Goal: Information Seeking & Learning: Learn about a topic

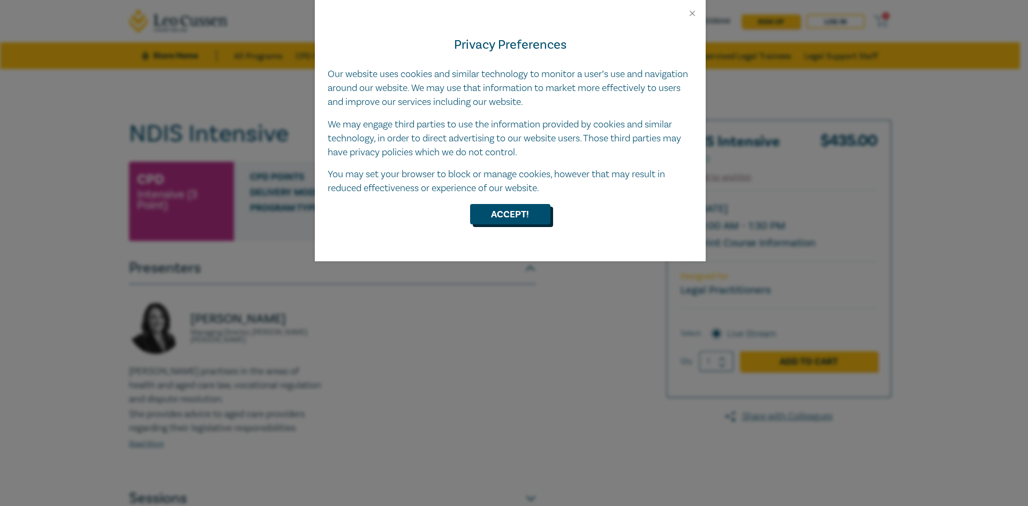
click at [523, 210] on button "Accept!" at bounding box center [510, 214] width 80 height 20
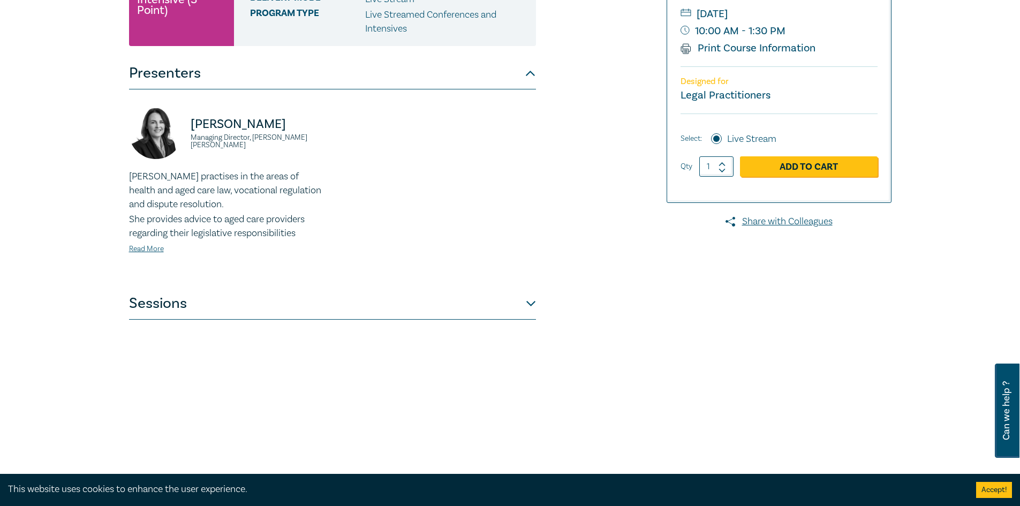
scroll to position [213, 0]
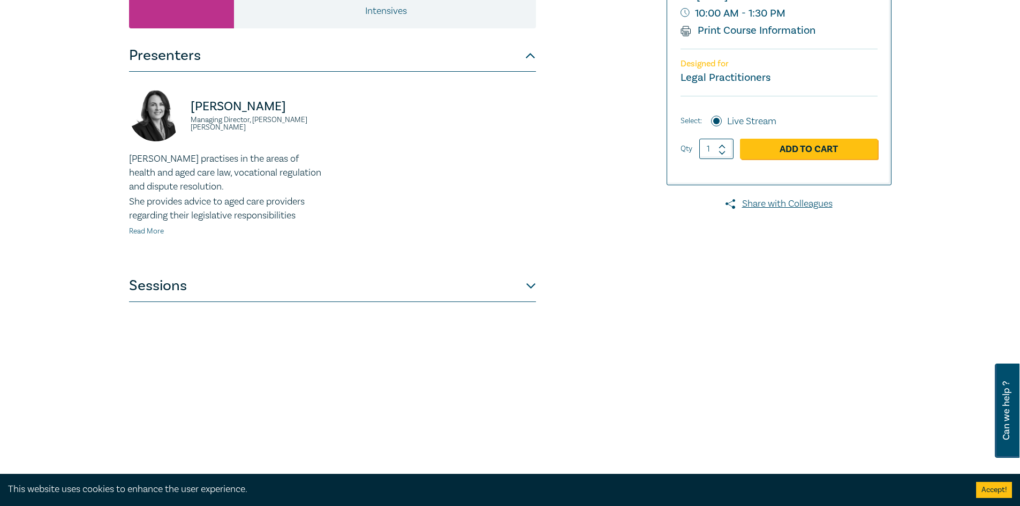
click at [146, 228] on link "Read More" at bounding box center [146, 232] width 35 height 10
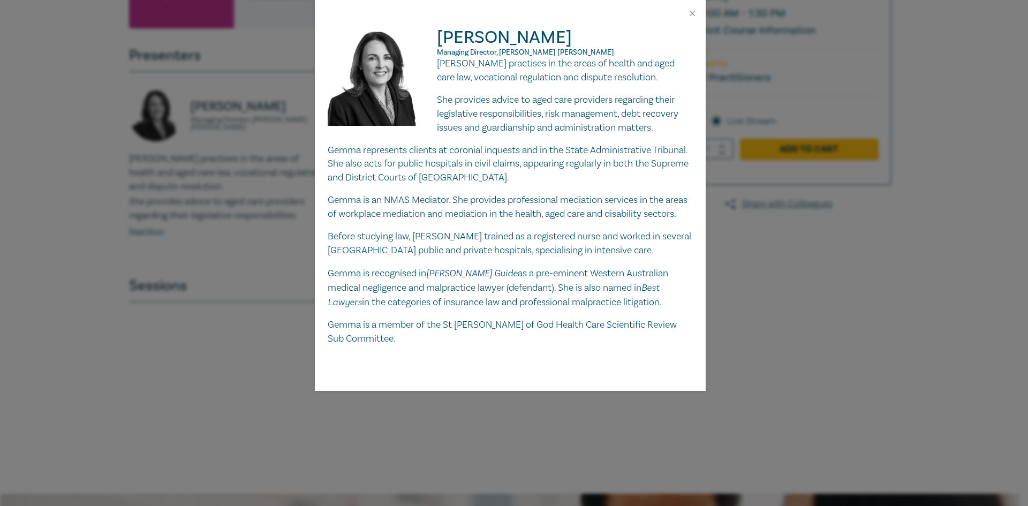
click at [698, 12] on div at bounding box center [510, 13] width 391 height 27
click at [692, 10] on button "Close" at bounding box center [693, 14] width 10 height 10
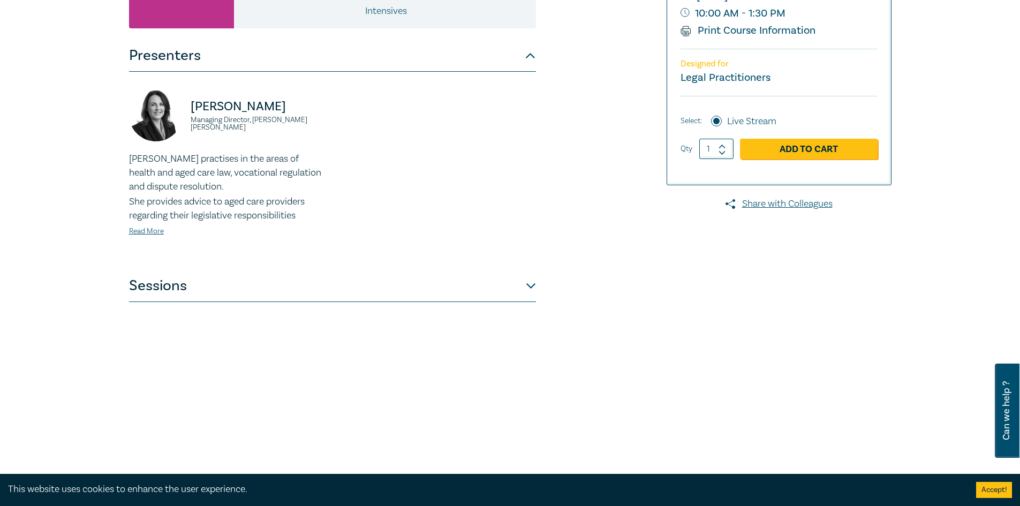
click at [531, 285] on button "Sessions" at bounding box center [332, 286] width 407 height 32
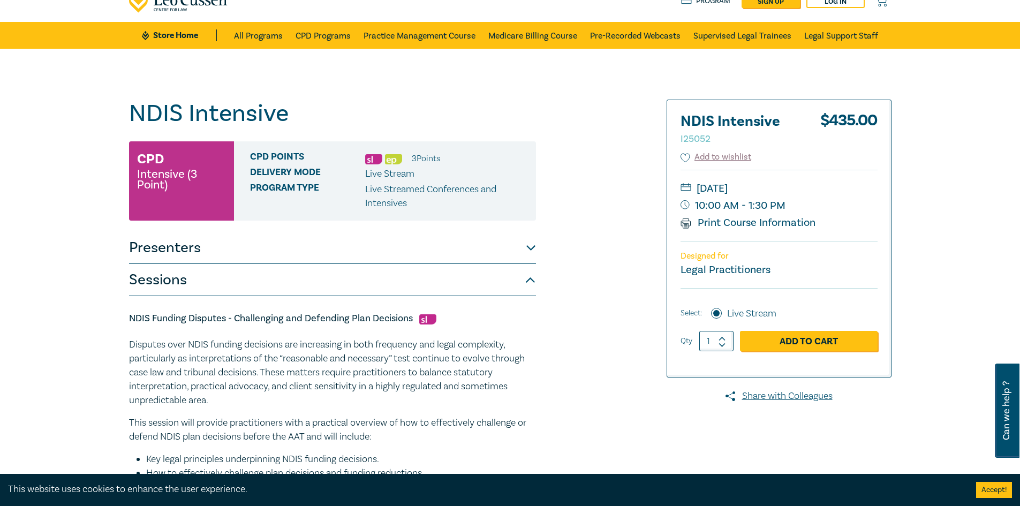
scroll to position [0, 0]
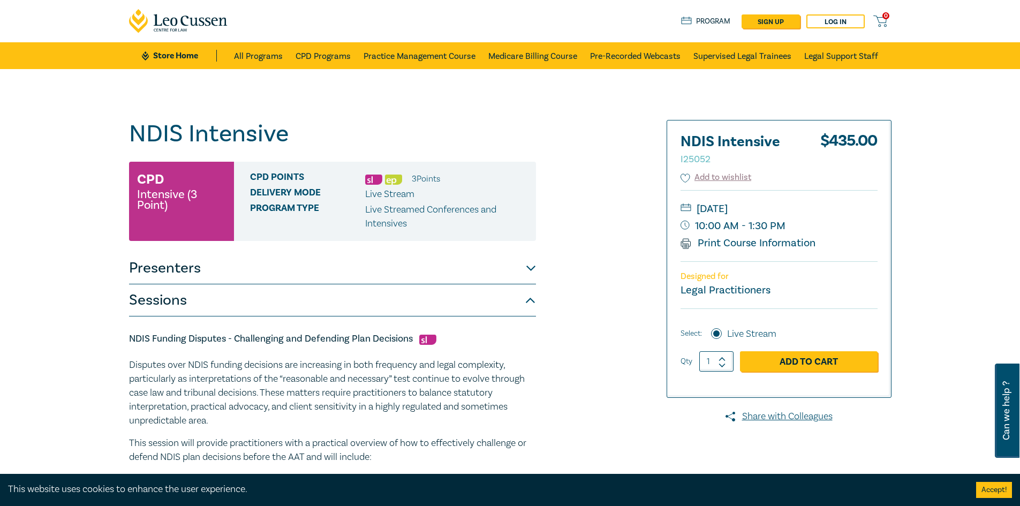
click at [532, 269] on button "Presenters" at bounding box center [332, 268] width 407 height 32
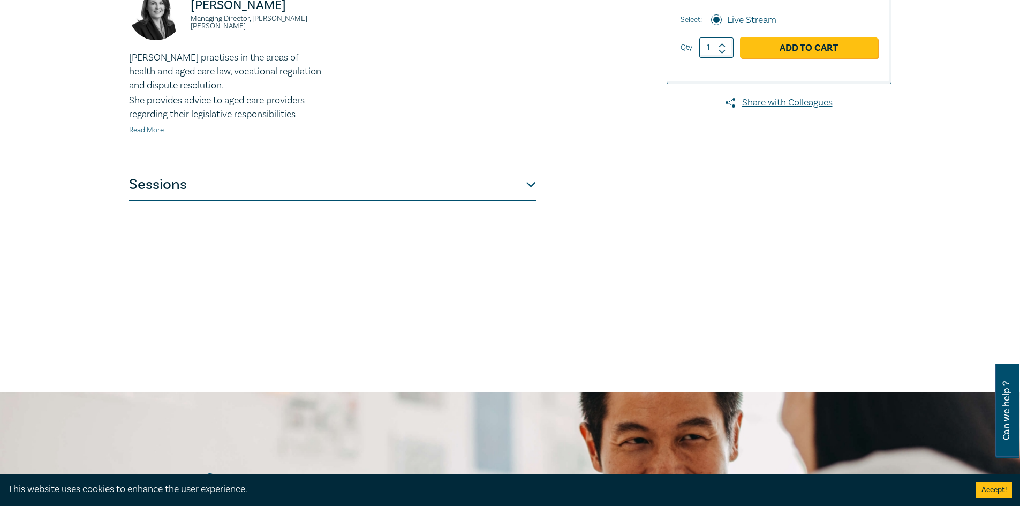
scroll to position [320, 0]
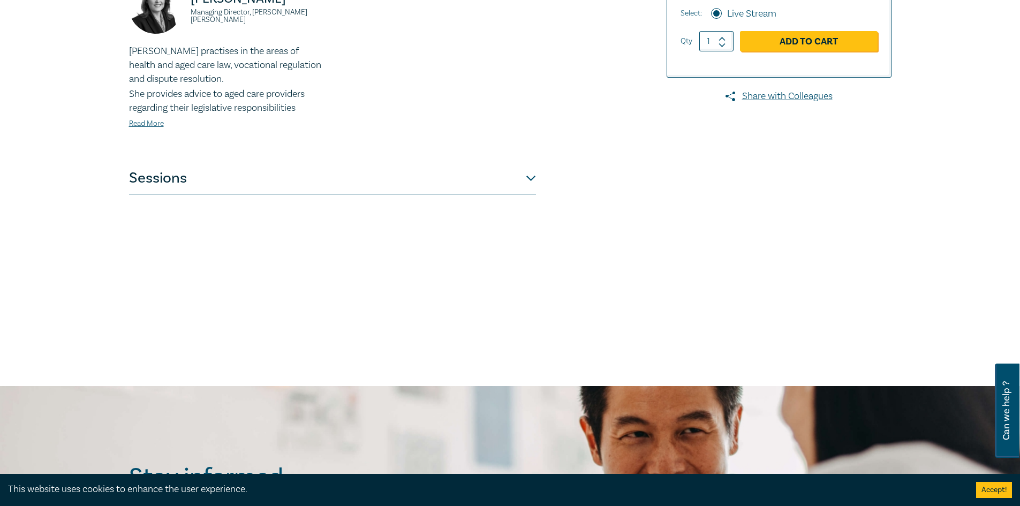
click at [533, 182] on button "Sessions" at bounding box center [332, 178] width 407 height 32
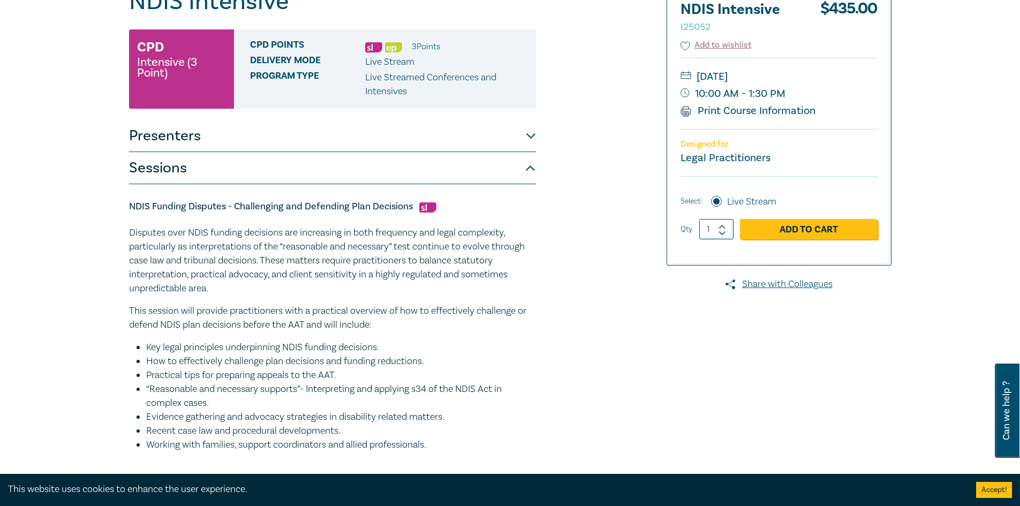
scroll to position [126, 0]
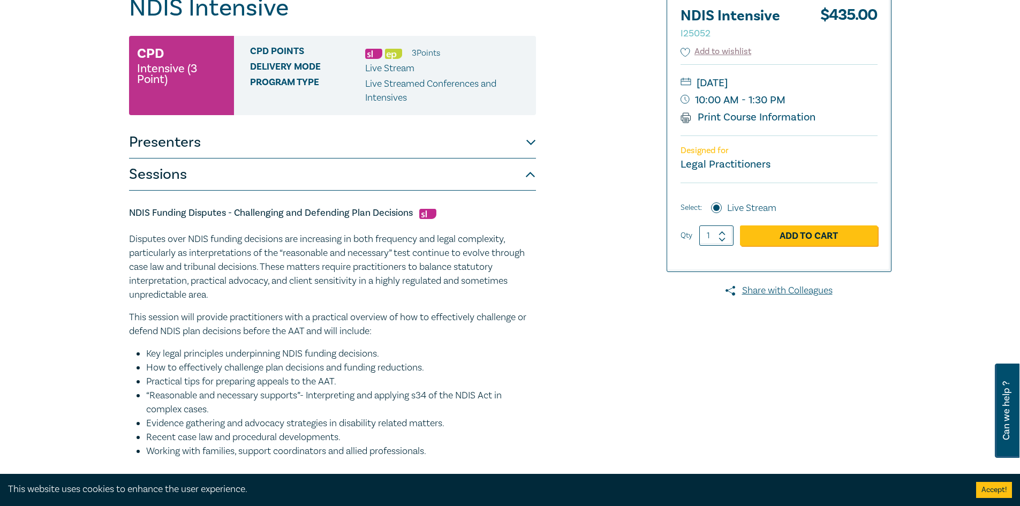
click at [533, 139] on button "Presenters" at bounding box center [332, 142] width 407 height 32
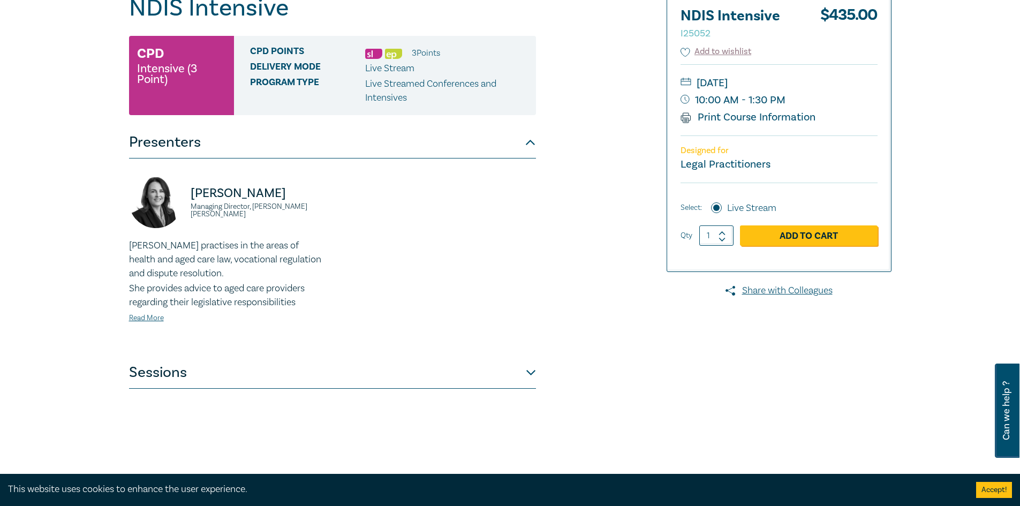
click at [533, 139] on button "Presenters" at bounding box center [332, 142] width 407 height 32
